Goal: Information Seeking & Learning: Learn about a topic

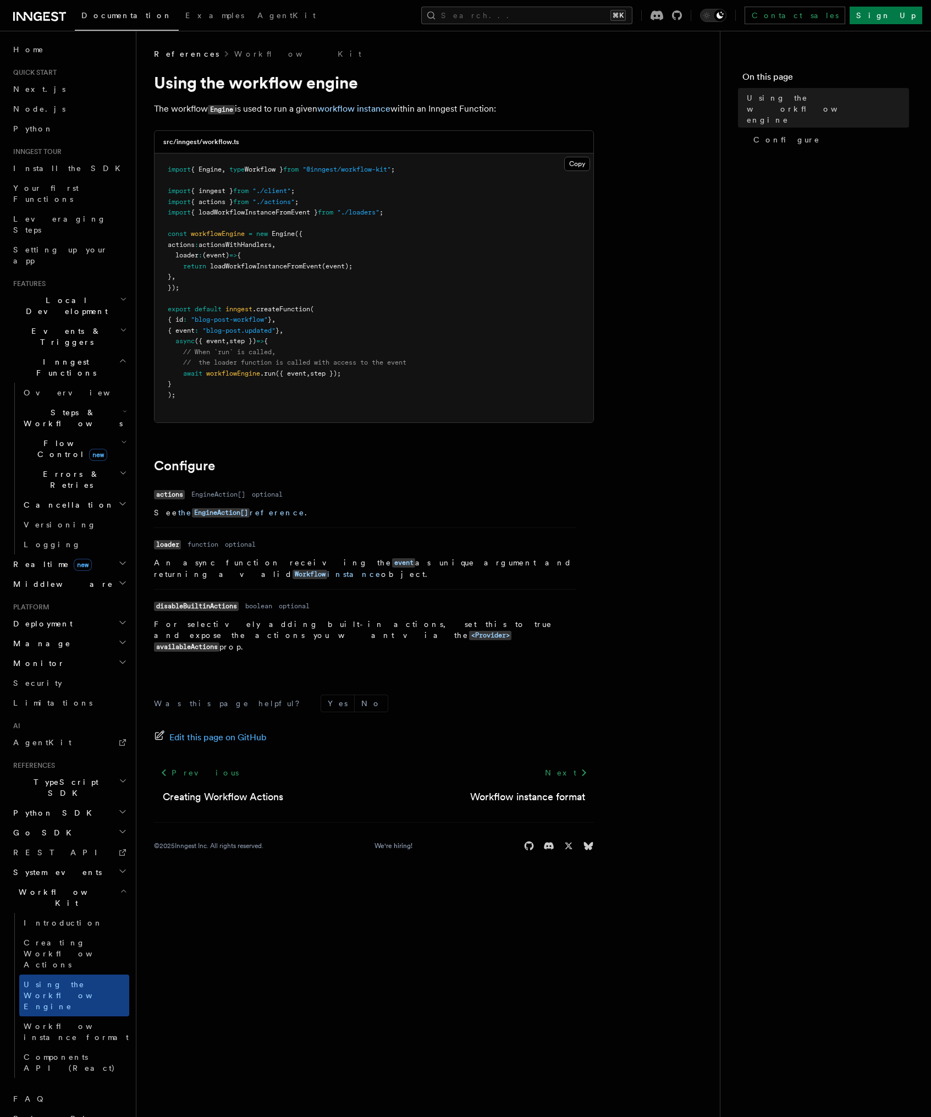
click at [39, 14] on icon at bounding box center [39, 16] width 53 height 13
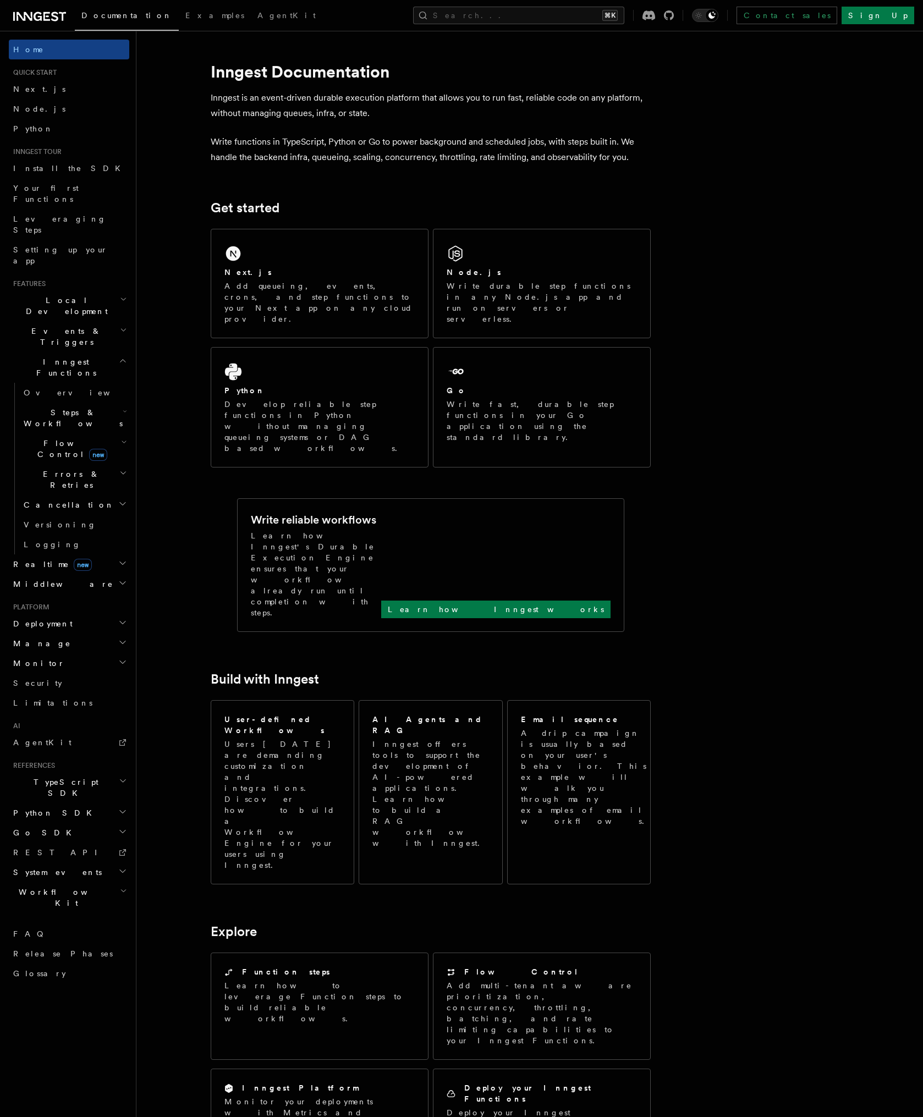
click at [70, 772] on h2 "TypeScript SDK" at bounding box center [69, 787] width 120 height 31
click at [64, 808] on span "Introduction" at bounding box center [63, 812] width 79 height 9
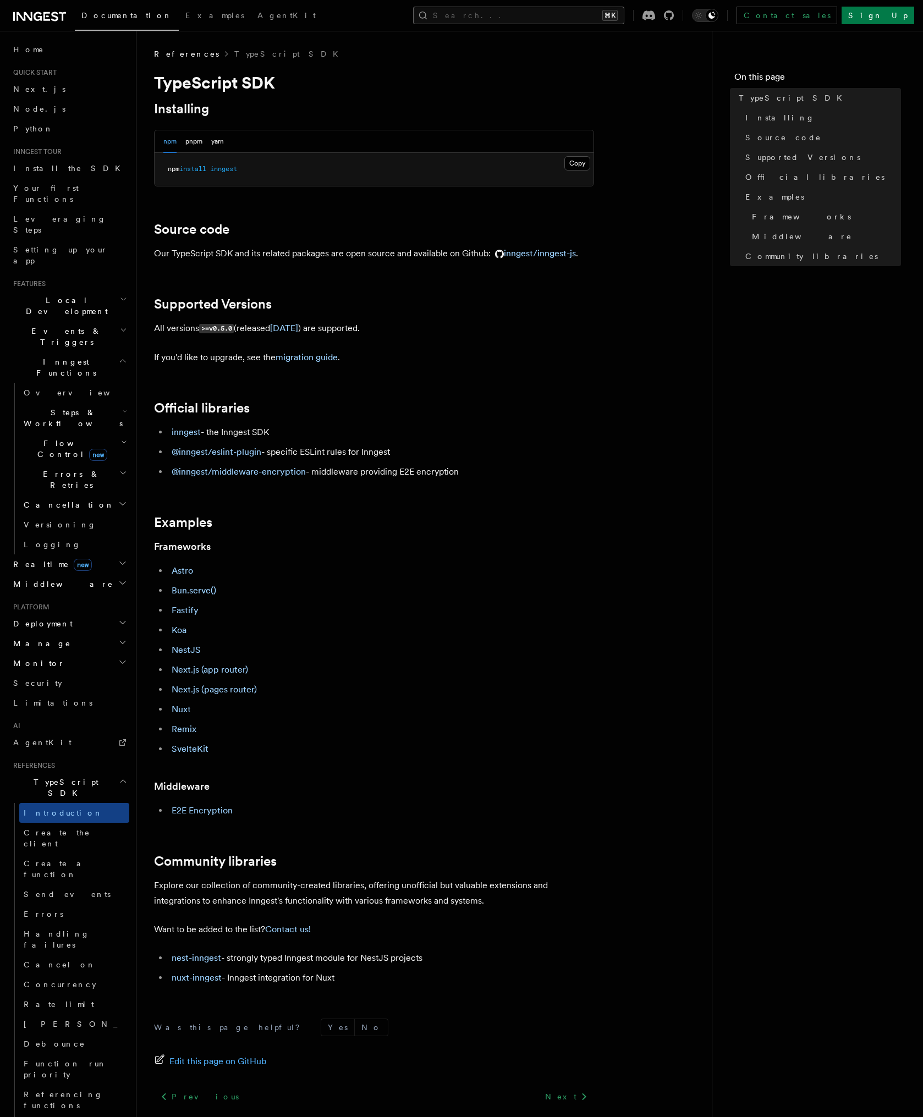
click at [609, 9] on button "Search... ⌘K" at bounding box center [518, 16] width 211 height 18
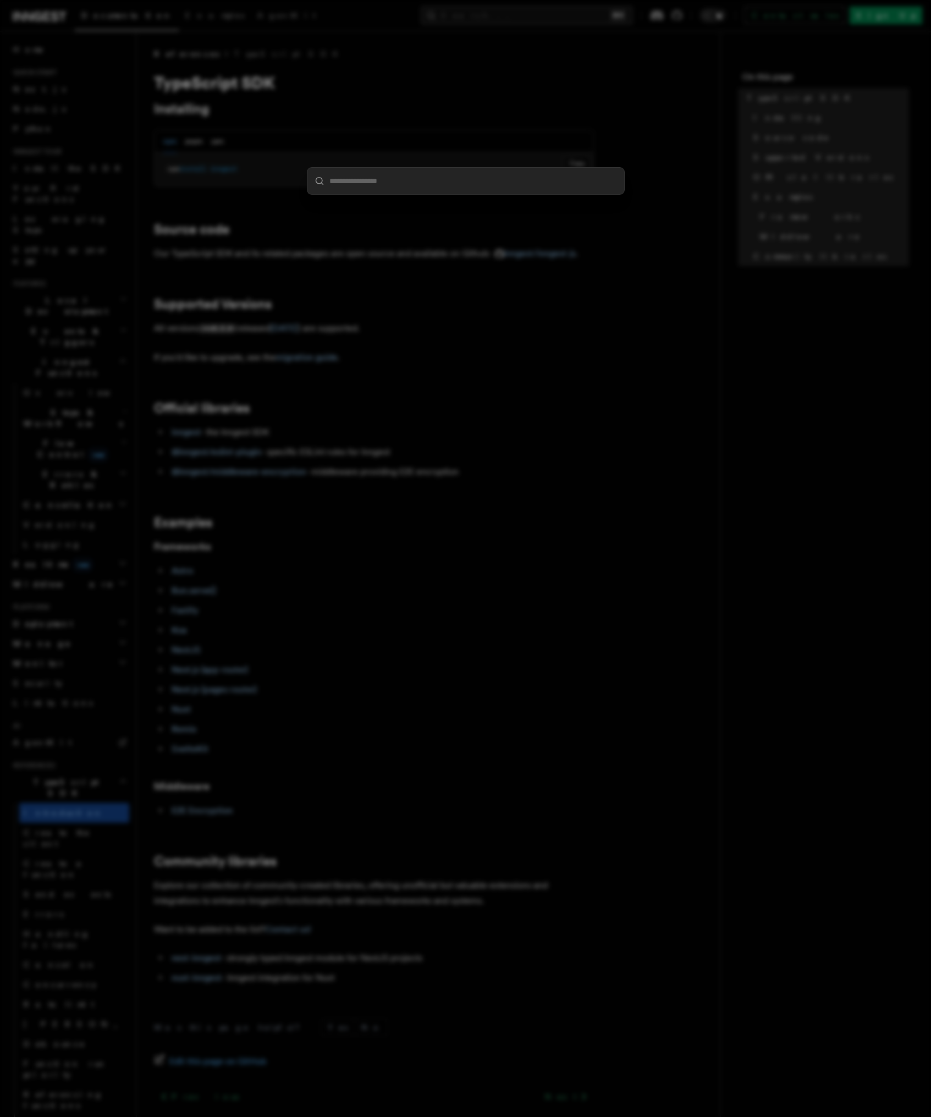
type input "*"
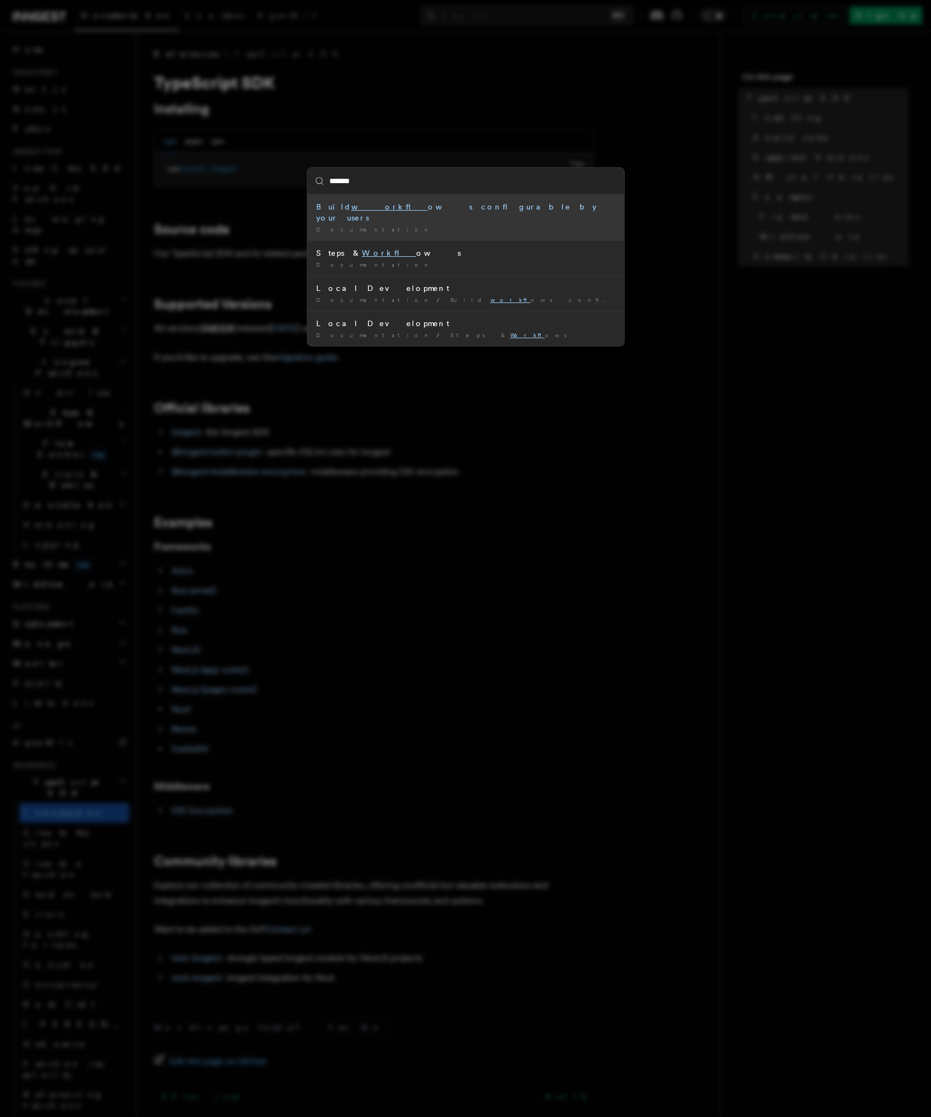
type input "********"
click at [517, 216] on div "Documentation / Workflow instance /" at bounding box center [465, 218] width 299 height 8
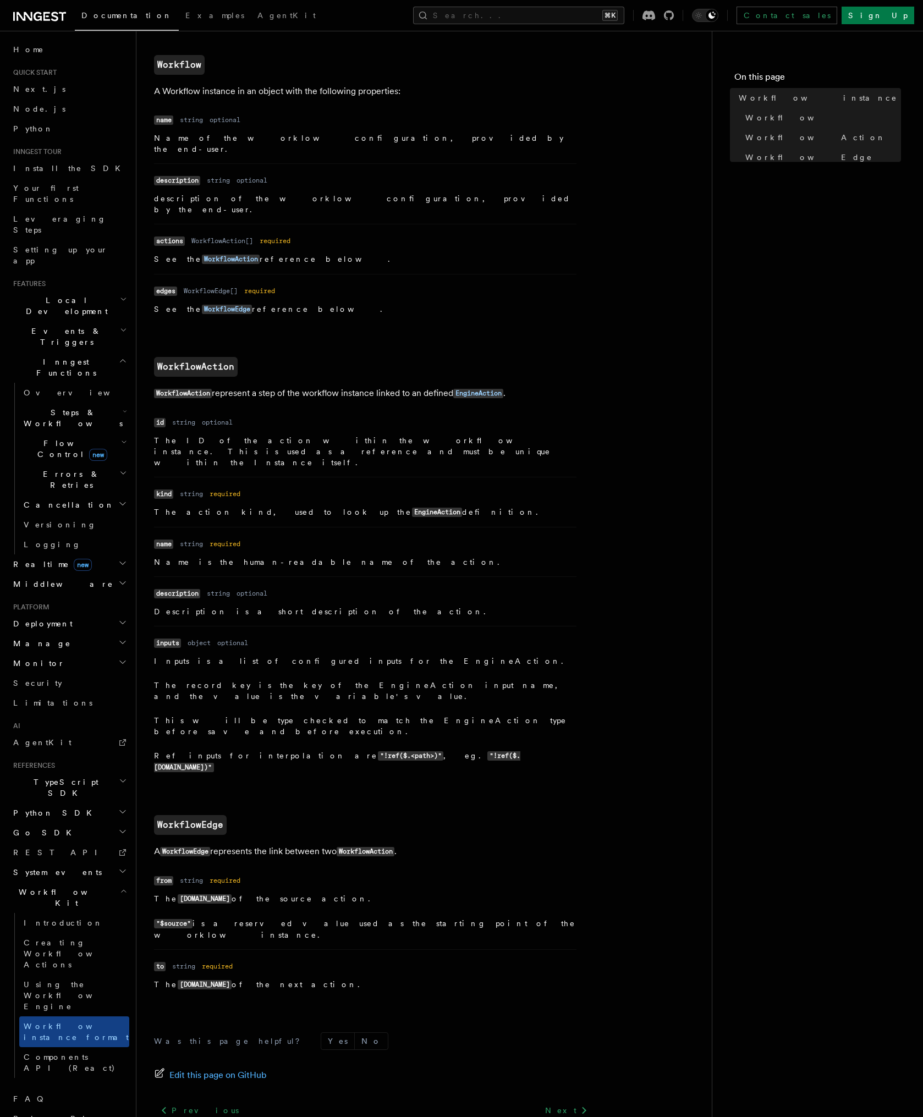
scroll to position [576, 0]
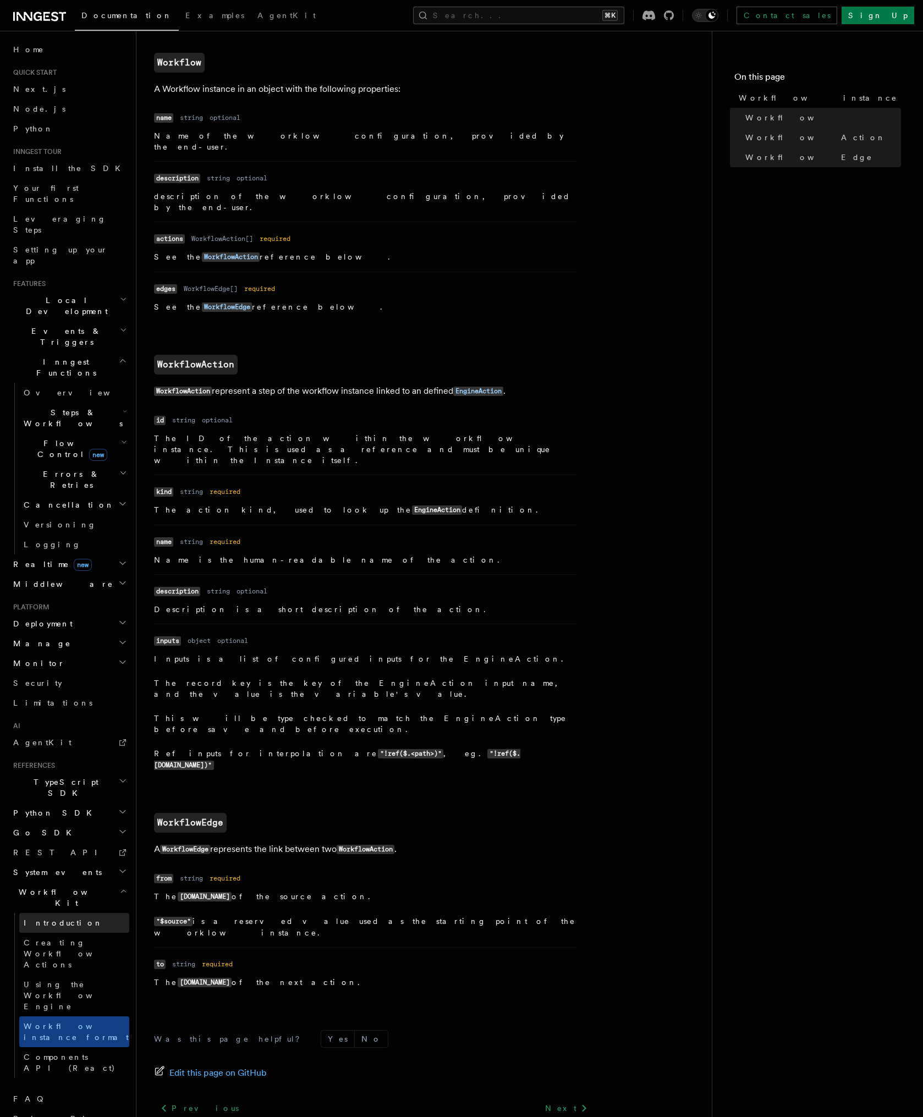
click at [82, 913] on link "Introduction" at bounding box center [74, 923] width 110 height 20
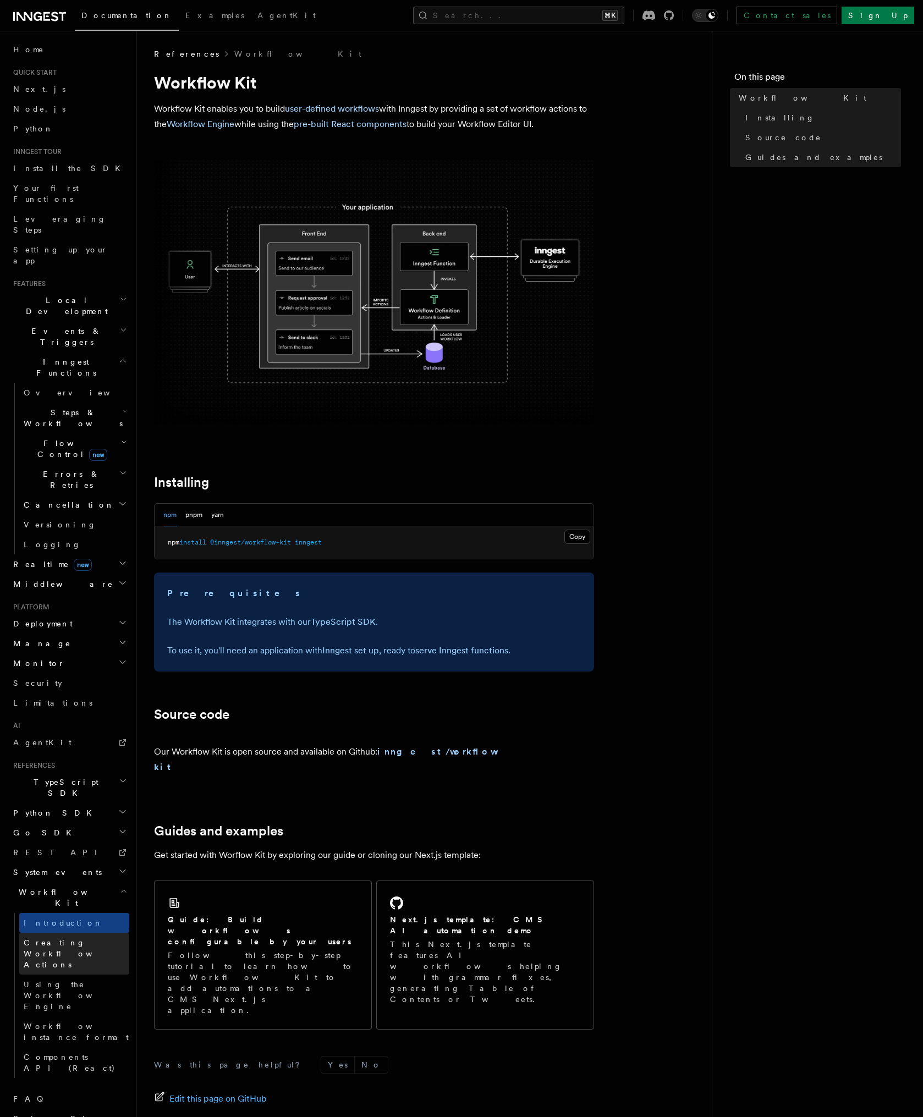
click at [75, 938] on span "Creating Workflow Actions" at bounding box center [72, 953] width 96 height 31
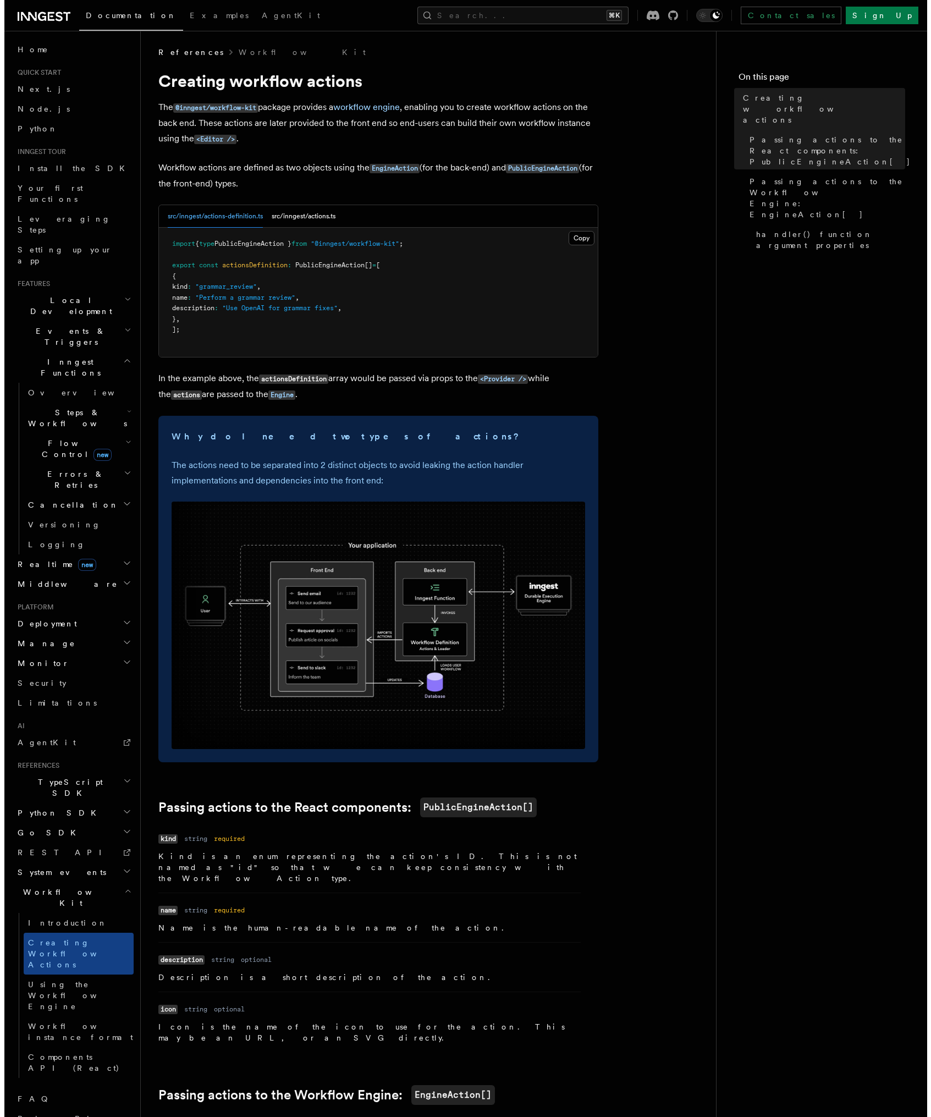
scroll to position [2, 0]
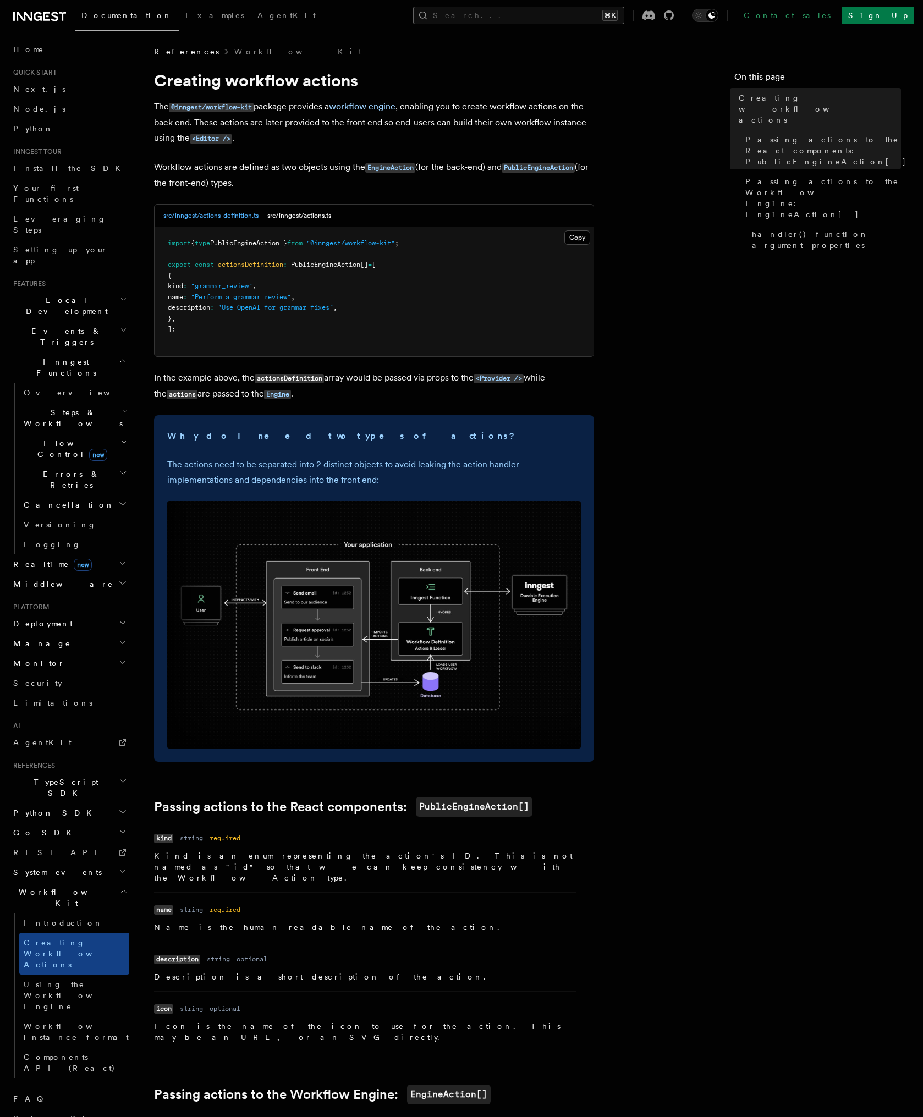
click at [570, 14] on button "Search... ⌘K" at bounding box center [518, 16] width 211 height 18
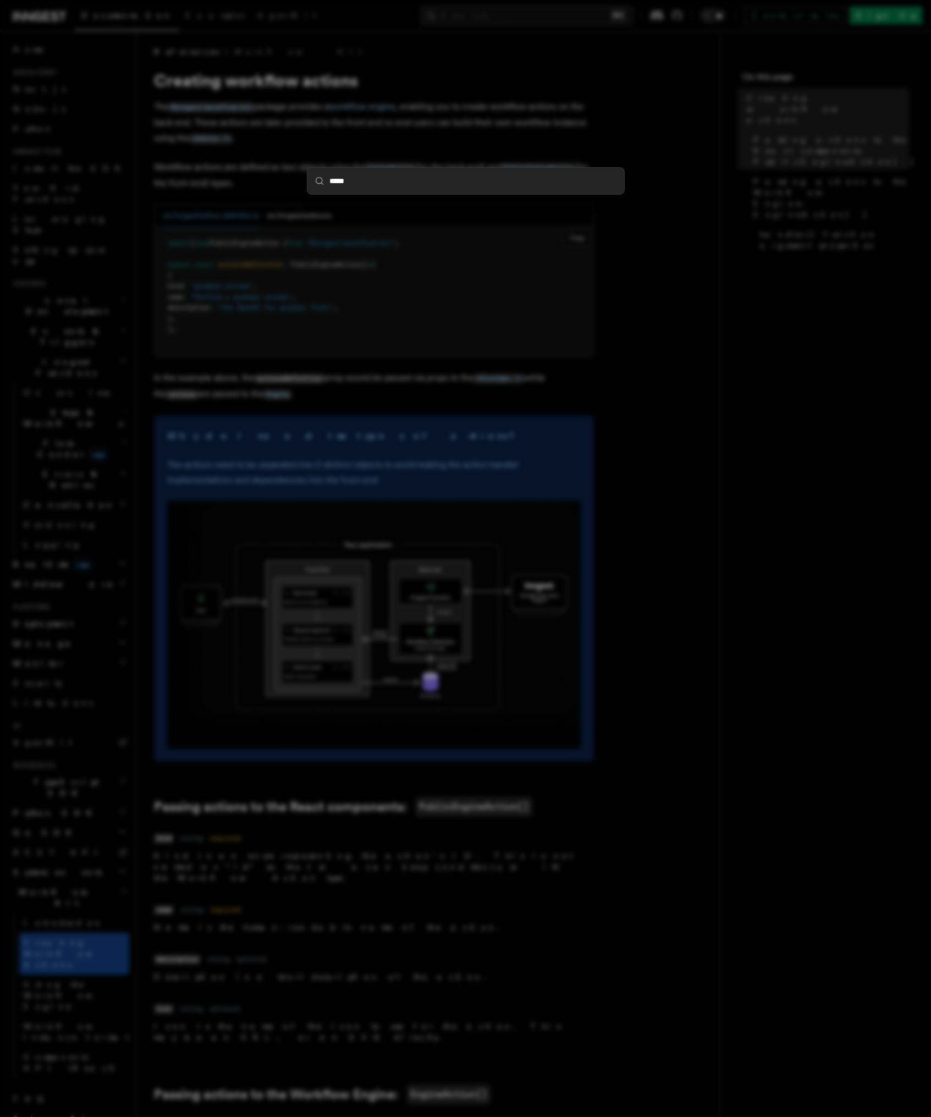
type input "******"
